Goal: Information Seeking & Learning: Learn about a topic

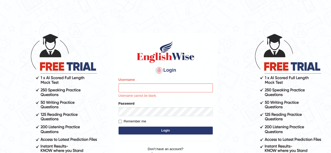
drag, startPoint x: 129, startPoint y: 89, endPoint x: 135, endPoint y: 95, distance: 9.2
click at [130, 82] on label "Username" at bounding box center [126, 79] width 16 height 5
click at [130, 89] on input "Username" at bounding box center [165, 87] width 94 height 9
click at [131, 82] on label "Username" at bounding box center [126, 79] width 16 height 5
click at [131, 89] on input "Username" at bounding box center [165, 87] width 94 height 9
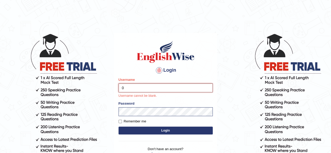
type input "0449148004"
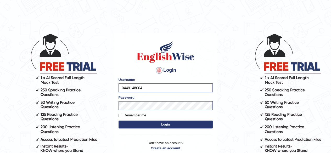
click at [159, 128] on button "Login" at bounding box center [165, 124] width 94 height 8
click at [164, 128] on button "Login" at bounding box center [165, 124] width 94 height 8
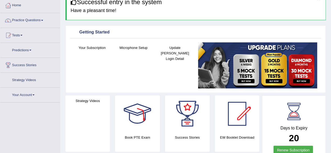
scroll to position [26, 0]
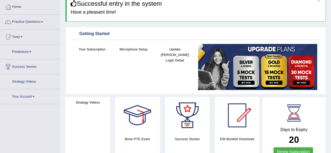
click at [134, 49] on h4 "Microphone Setup" at bounding box center [133, 49] width 36 height 5
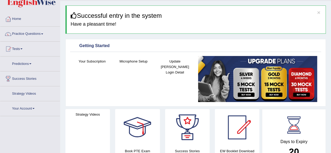
scroll to position [0, 0]
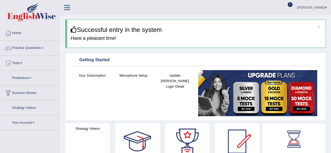
click at [129, 75] on h4 "Microphone Setup" at bounding box center [133, 75] width 36 height 5
click at [31, 48] on link "Practice Questions" at bounding box center [30, 47] width 60 height 13
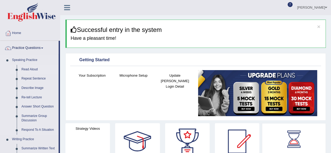
click at [35, 69] on link "Read Aloud" at bounding box center [38, 69] width 39 height 9
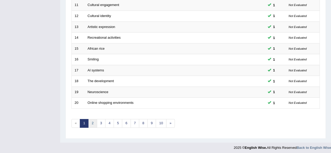
click at [93, 123] on link "2" at bounding box center [92, 123] width 9 height 9
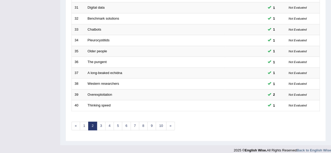
scroll to position [191, 0]
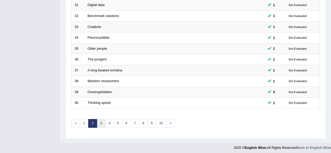
click at [103, 119] on link "3" at bounding box center [101, 123] width 9 height 9
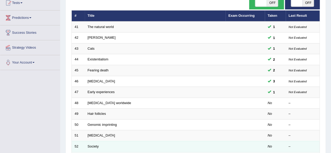
scroll to position [52, 0]
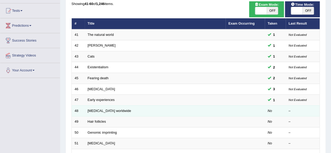
click at [154, 112] on td "Diabetes worldwide" at bounding box center [155, 110] width 141 height 11
click at [106, 109] on link "Diabetes worldwide" at bounding box center [109, 111] width 43 height 4
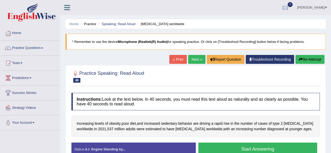
scroll to position [26, 0]
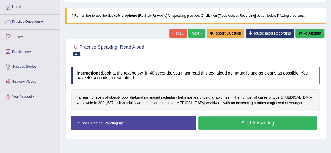
click at [215, 122] on button "Start Answering" at bounding box center [257, 122] width 119 height 13
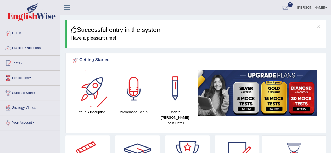
click at [132, 98] on div at bounding box center [133, 88] width 37 height 37
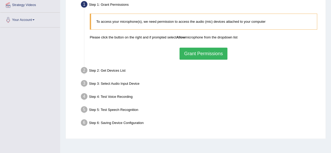
scroll to position [105, 0]
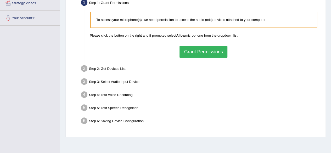
click at [207, 50] on button "Grant Permissions" at bounding box center [203, 52] width 48 height 12
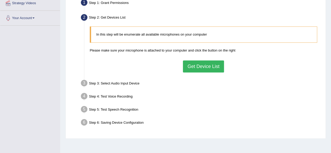
click at [193, 65] on button "Get Device List" at bounding box center [203, 66] width 41 height 12
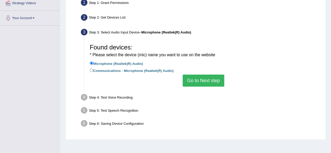
click at [195, 77] on button "Go to Next step" at bounding box center [203, 80] width 42 height 12
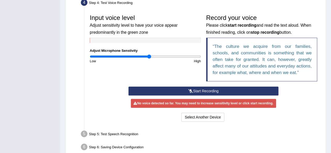
scroll to position [157, 0]
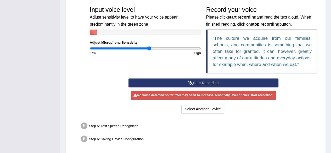
click at [187, 79] on button "Start Recording" at bounding box center [203, 82] width 150 height 9
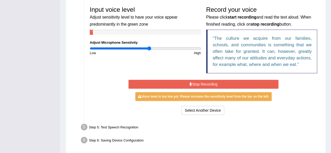
click at [189, 84] on icon at bounding box center [190, 84] width 3 height 4
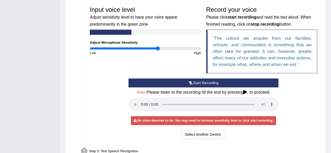
click at [157, 48] on input "range" at bounding box center [145, 48] width 111 height 4
click at [192, 84] on button "Start Recording" at bounding box center [203, 82] width 150 height 9
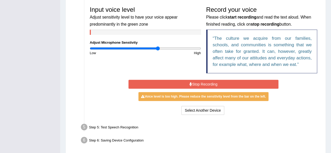
click at [190, 84] on icon at bounding box center [190, 84] width 3 height 4
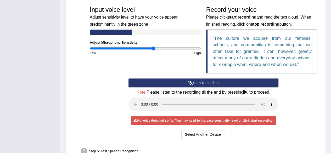
type input "1.16"
click at [153, 48] on input "range" at bounding box center [145, 48] width 111 height 4
click at [167, 82] on button "Start Recording" at bounding box center [203, 82] width 150 height 9
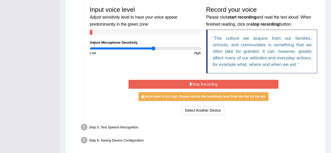
click at [169, 82] on button "Stop Recording" at bounding box center [203, 84] width 150 height 9
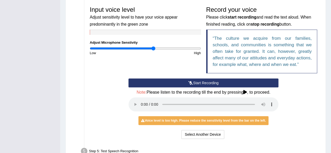
click at [196, 82] on button "Start Recording" at bounding box center [203, 82] width 150 height 9
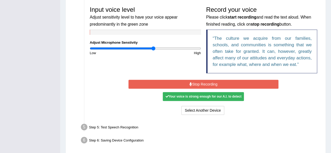
click at [196, 82] on button "Stop Recording" at bounding box center [203, 84] width 150 height 9
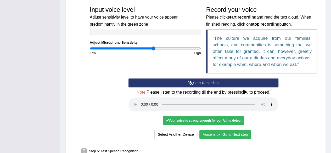
click at [210, 135] on button "Voice is ok. Go to Next step" at bounding box center [225, 134] width 52 height 9
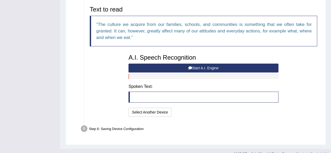
scroll to position [179, 0]
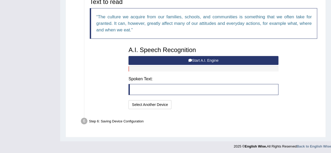
click at [194, 59] on button "Start A.I. Engine" at bounding box center [203, 60] width 150 height 9
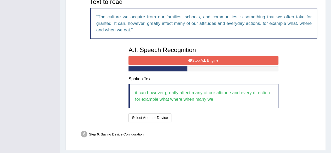
click at [217, 58] on button "Stop A.I. Engine" at bounding box center [203, 60] width 150 height 9
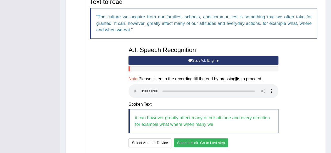
click at [200, 140] on button "Speech is ok. Go to Last step" at bounding box center [201, 142] width 55 height 9
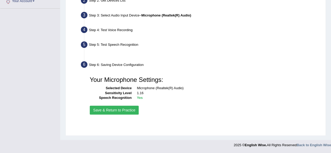
scroll to position [121, 0]
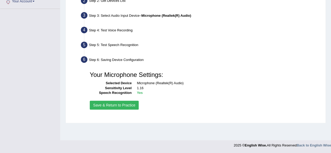
click at [111, 104] on button "Save & Return to Practice" at bounding box center [114, 105] width 49 height 9
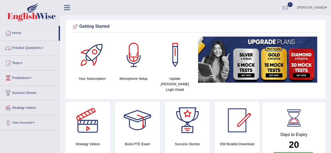
click at [37, 45] on link "Practice Questions" at bounding box center [30, 47] width 60 height 13
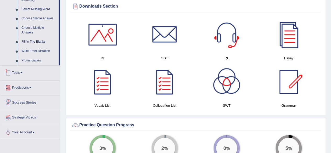
scroll to position [261, 0]
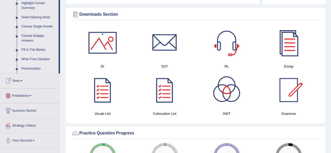
click at [40, 59] on link "Write From Dictation" at bounding box center [38, 59] width 39 height 9
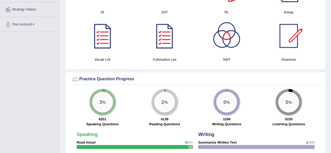
scroll to position [274, 0]
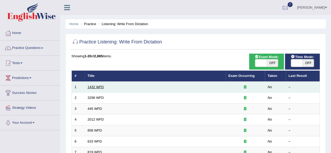
click at [92, 85] on link "1432 WFD" at bounding box center [96, 87] width 16 height 4
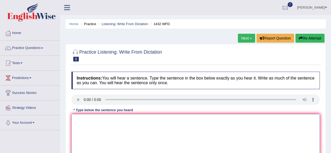
drag, startPoint x: 85, startPoint y: 125, endPoint x: 90, endPoint y: 136, distance: 11.9
click at [90, 135] on textarea at bounding box center [195, 139] width 248 height 51
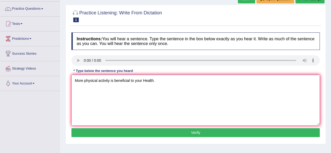
scroll to position [52, 0]
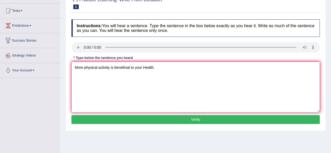
type textarea "More physical activity is beneficial to your Health."
click at [209, 120] on button "Verify" at bounding box center [195, 119] width 248 height 9
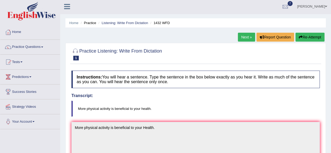
scroll to position [1, 0]
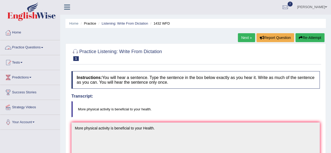
click at [42, 46] on link "Practice Questions" at bounding box center [30, 46] width 60 height 13
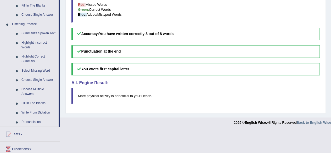
scroll to position [210, 0]
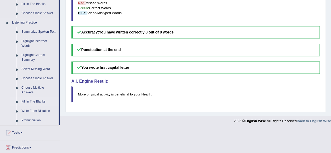
click at [30, 102] on link "Fill In The Blanks" at bounding box center [38, 101] width 39 height 9
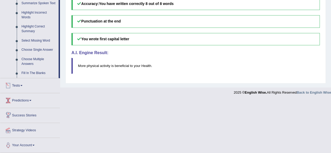
scroll to position [183, 0]
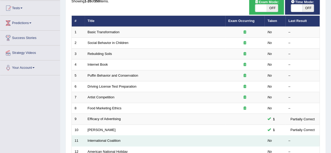
scroll to position [26, 0]
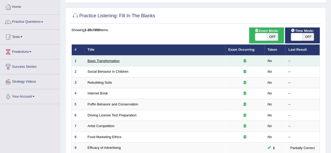
click at [108, 59] on link "Basic Transformation" at bounding box center [104, 61] width 32 height 4
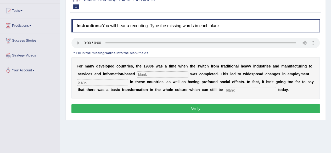
click at [147, 76] on input "text" at bounding box center [162, 74] width 51 height 6
type input "enterprise"
click at [95, 83] on input "text" at bounding box center [102, 82] width 51 height 6
type input "pattern"
click at [239, 88] on input "text" at bounding box center [250, 90] width 51 height 6
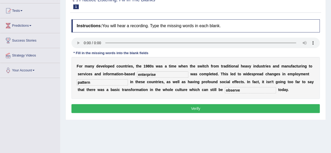
type input "observe"
click at [249, 105] on button "Verify" at bounding box center [195, 108] width 248 height 9
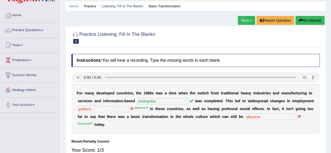
scroll to position [26, 0]
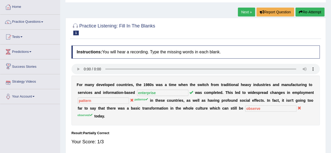
click at [244, 11] on link "Next »" at bounding box center [246, 12] width 17 height 9
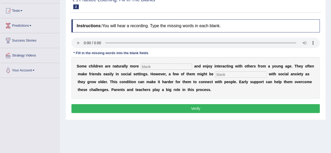
click at [159, 65] on input "text" at bounding box center [166, 67] width 51 height 6
type input "sociable"
click at [223, 74] on input "text" at bounding box center [240, 74] width 51 height 6
click at [229, 77] on div "S o m e c h i l d r e n a r e n a t u r a l l y m o r e sociable a n d e n j o …" at bounding box center [195, 78] width 248 height 42
click at [228, 76] on input "diag" at bounding box center [240, 74] width 51 height 6
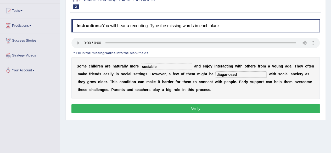
click at [225, 74] on input "diaganosed" at bounding box center [240, 74] width 51 height 6
type input "diagnosed"
click at [199, 108] on button "Verify" at bounding box center [195, 108] width 248 height 9
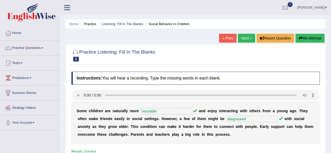
click at [248, 38] on link "Next »" at bounding box center [246, 38] width 17 height 9
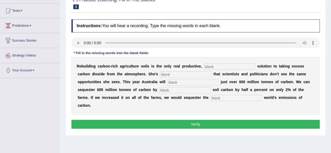
click at [220, 64] on input "text" at bounding box center [229, 67] width 51 height 6
type input "parmenent"
click at [168, 74] on input "text" at bounding box center [185, 74] width 51 height 6
click at [165, 74] on input "frastrated" at bounding box center [185, 74] width 51 height 6
click at [177, 74] on input "frustrated" at bounding box center [185, 74] width 51 height 6
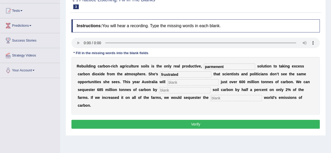
type input "frustrated"
click at [179, 82] on input "text" at bounding box center [192, 82] width 51 height 6
click at [174, 90] on input "text" at bounding box center [184, 90] width 51 height 6
click at [185, 82] on input "become" at bounding box center [192, 82] width 51 height 6
type input "b"
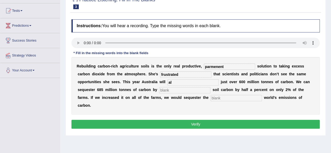
type input "a"
type input "overall"
click at [172, 89] on input "text" at bounding box center [184, 90] width 51 height 6
type input "increasing"
click at [218, 97] on input "text" at bounding box center [235, 98] width 51 height 6
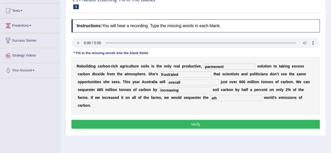
click at [221, 97] on input "wh" at bounding box center [235, 98] width 51 height 6
type input "whole"
click at [191, 122] on button "Verify" at bounding box center [195, 124] width 248 height 9
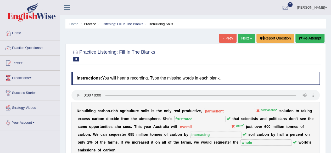
click at [248, 36] on link "Next »" at bounding box center [246, 38] width 17 height 9
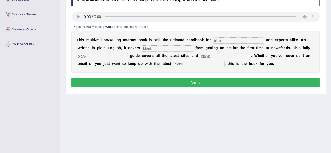
click at [226, 39] on input "text" at bounding box center [237, 40] width 51 height 6
type input "N"
click at [229, 42] on input "N" at bounding box center [237, 40] width 51 height 6
type input "novelists"
click at [148, 47] on input "text" at bounding box center [167, 48] width 51 height 6
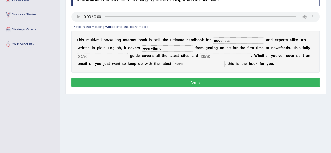
type input "everything"
click at [220, 54] on input "text" at bounding box center [225, 56] width 51 height 6
type input "r"
click at [105, 56] on input "text" at bounding box center [102, 56] width 51 height 6
type input "revised"
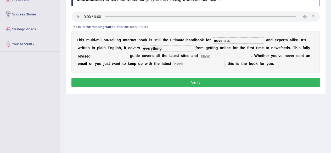
click at [202, 56] on input "text" at bounding box center [225, 56] width 51 height 6
type input "cresis"
drag, startPoint x: 189, startPoint y: 62, endPoint x: 193, endPoint y: 66, distance: 5.7
click at [189, 63] on input "text" at bounding box center [198, 64] width 51 height 6
type input "developments"
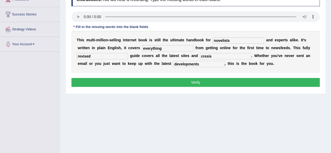
click at [200, 82] on button "Verify" at bounding box center [195, 82] width 248 height 9
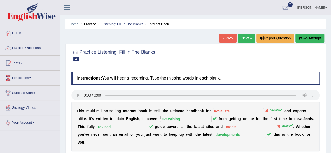
click at [247, 36] on link "Next »" at bounding box center [246, 38] width 17 height 9
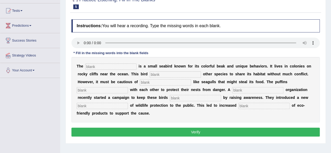
drag, startPoint x: 102, startPoint y: 66, endPoint x: 109, endPoint y: 71, distance: 8.5
click at [105, 70] on div "T h e i s a s m a l l s e a b i r d k n o w n f o r i t s c o l o r f u l b e a…" at bounding box center [195, 89] width 248 height 65
type input "Parphine"
click at [154, 75] on input "text" at bounding box center [175, 74] width 51 height 6
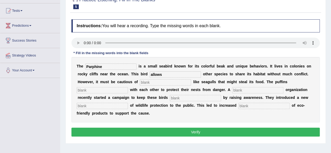
type input "allows"
click at [154, 83] on input "text" at bounding box center [165, 82] width 51 height 6
type input "predators"
click at [100, 91] on input "text" at bounding box center [102, 90] width 51 height 6
click at [103, 65] on input "Parphine" at bounding box center [110, 67] width 51 height 6
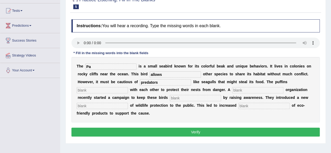
type input "P"
type input "puffins"
click at [105, 88] on input "text" at bounding box center [102, 90] width 51 height 6
click at [83, 89] on input "coloborate" at bounding box center [102, 90] width 51 height 6
type input "colloborate"
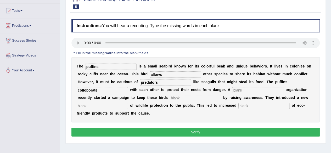
click at [240, 91] on input "text" at bounding box center [257, 90] width 51 height 6
type input "corporate"
click at [173, 98] on input "text" at bounding box center [195, 98] width 51 height 6
type input "save"
click at [113, 102] on div "T h e puffins i s a s m a l l s e a b i r d k n o w n f o r i t s c o l o r f u…" at bounding box center [195, 89] width 248 height 65
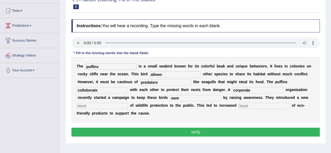
click at [109, 107] on input "text" at bounding box center [102, 106] width 51 height 6
type input "conception"
click at [243, 106] on input "text" at bounding box center [263, 106] width 51 height 6
click at [258, 106] on input "consumptiion" at bounding box center [263, 106] width 51 height 6
type input "consumption"
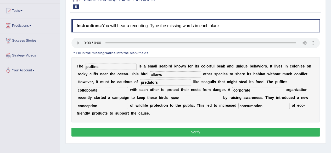
click at [246, 132] on button "Verify" at bounding box center [195, 132] width 248 height 9
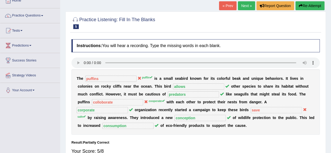
scroll to position [33, 0]
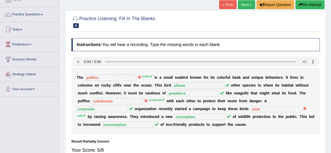
click at [244, 3] on link "Next »" at bounding box center [246, 4] width 17 height 9
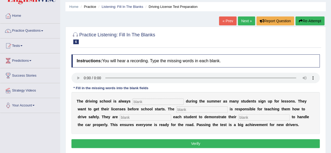
drag, startPoint x: 140, startPoint y: 101, endPoint x: 144, endPoint y: 100, distance: 4.0
click at [140, 101] on input "text" at bounding box center [157, 102] width 51 height 6
click at [148, 79] on div "Instructions: You will hear a recording. Type the missing words in each blank. …" at bounding box center [195, 102] width 251 height 100
type input "busy"
click at [183, 110] on input "text" at bounding box center [201, 109] width 51 height 6
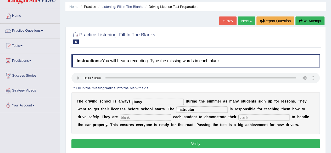
type input "instructor"
click at [126, 116] on input "text" at bounding box center [145, 117] width 51 height 6
type input "requiring"
click at [245, 116] on input "text" at bounding box center [263, 117] width 51 height 6
type input "abilities"
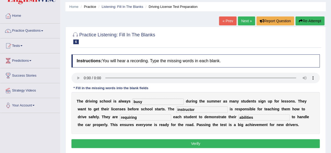
click at [197, 144] on button "Verify" at bounding box center [195, 143] width 248 height 9
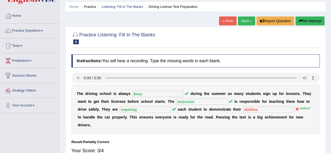
click at [248, 20] on link "Next »" at bounding box center [246, 20] width 17 height 9
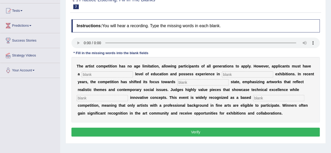
drag, startPoint x: 104, startPoint y: 72, endPoint x: 108, endPoint y: 77, distance: 6.3
click at [104, 72] on input "text" at bounding box center [107, 74] width 51 height 6
type input "graduate"
click at [227, 73] on input "text" at bounding box center [247, 74] width 51 height 6
type input "cultural"
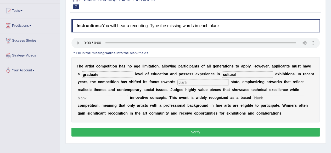
click at [196, 81] on input "text" at bounding box center [202, 82] width 51 height 6
type input "real"
click at [108, 97] on input "text" at bounding box center [102, 98] width 51 height 6
type input "incorporating"
drag, startPoint x: 265, startPoint y: 96, endPoint x: 267, endPoint y: 100, distance: 5.0
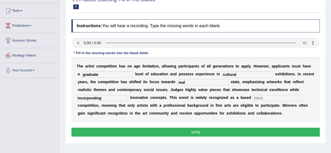
click at [266, 97] on input "text" at bounding box center [278, 98] width 51 height 6
type input "profession"
click at [253, 130] on button "Verify" at bounding box center [195, 132] width 248 height 9
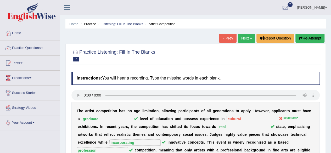
click at [246, 40] on link "Next »" at bounding box center [246, 38] width 17 height 9
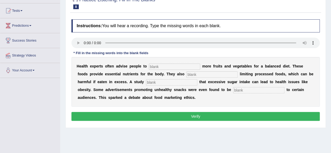
click at [159, 65] on input "text" at bounding box center [174, 67] width 51 height 6
type input "consume"
click at [196, 76] on input "text" at bounding box center [211, 74] width 51 height 6
type input "recommended"
click at [169, 81] on input "text" at bounding box center [171, 82] width 51 height 6
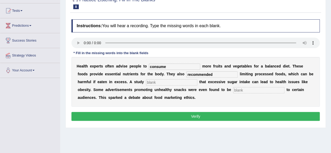
click at [170, 80] on input "text" at bounding box center [171, 82] width 51 height 6
type input "diagnosed"
click at [236, 90] on input "text" at bounding box center [258, 90] width 51 height 6
type input "offensiv"
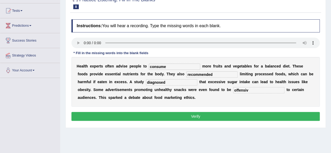
click at [241, 115] on button "Verify" at bounding box center [195, 116] width 248 height 9
